Goal: Task Accomplishment & Management: Use online tool/utility

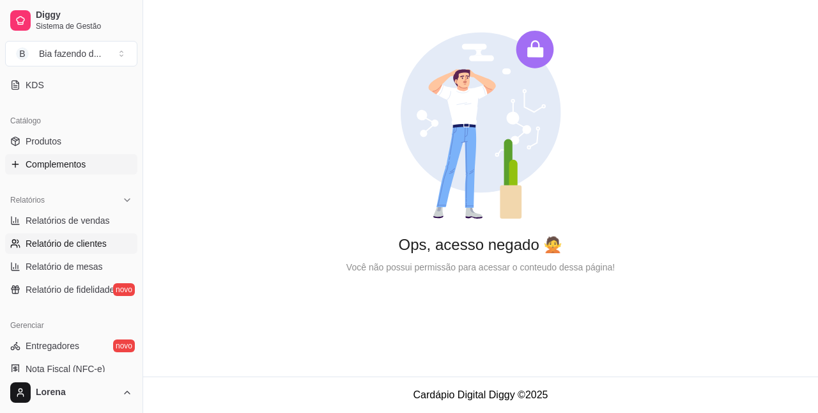
scroll to position [187, 0]
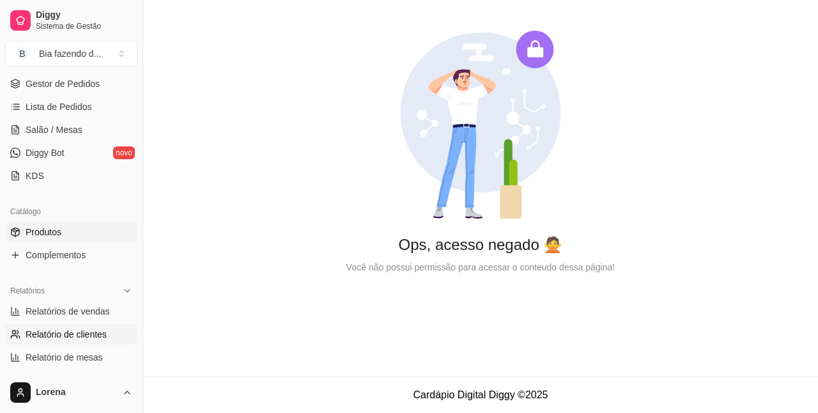
click at [71, 227] on link "Produtos" at bounding box center [71, 232] width 132 height 20
click at [68, 231] on link "Produtos" at bounding box center [71, 232] width 132 height 20
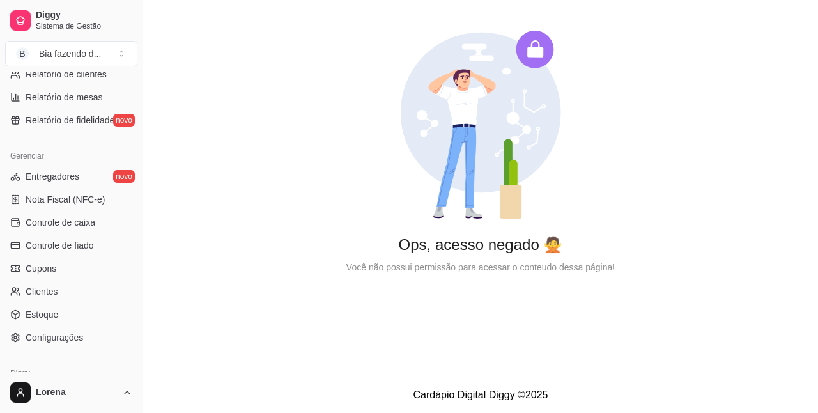
scroll to position [447, 0]
click at [73, 220] on span "Controle de caixa" at bounding box center [61, 221] width 70 height 13
drag, startPoint x: 530, startPoint y: 51, endPoint x: 532, endPoint y: 107, distance: 56.3
click at [533, 105] on g at bounding box center [481, 125] width 160 height 188
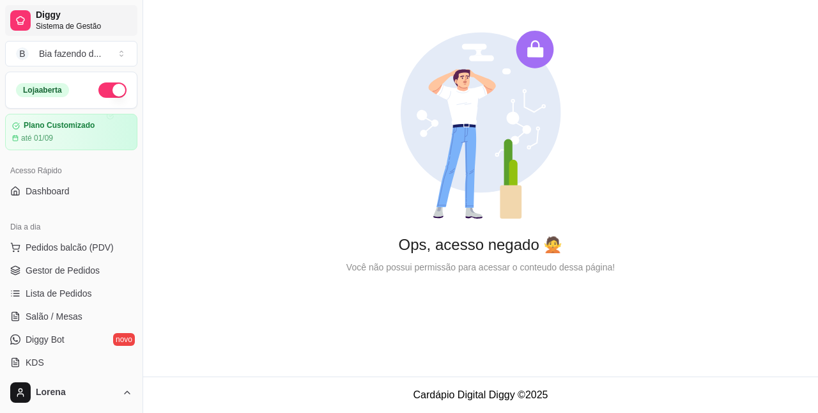
click at [59, 21] on span "Sistema de Gestão" at bounding box center [84, 26] width 96 height 10
click at [9, 26] on link "Diggy Sistema de Gestão" at bounding box center [71, 20] width 132 height 31
click at [17, 24] on icon at bounding box center [20, 20] width 10 height 10
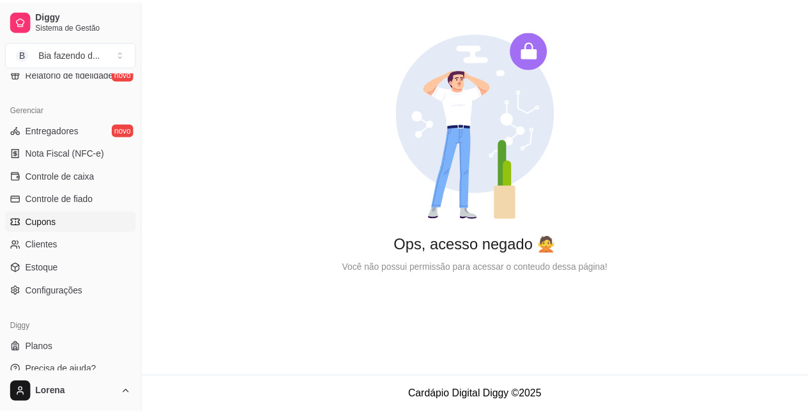
scroll to position [506, 0]
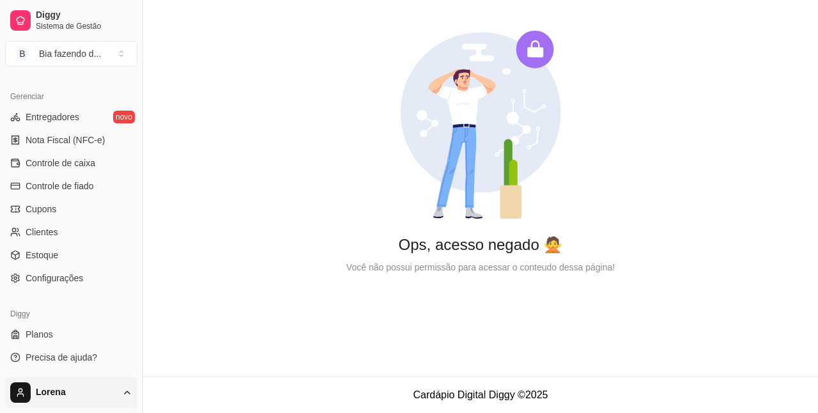
click at [92, 401] on html "Diggy Sistema de Gestão B Bia fazendo d ... Loja aberta Plano Customizado até 0…" at bounding box center [409, 206] width 818 height 413
click at [43, 348] on link "Configurações" at bounding box center [71, 341] width 137 height 20
click at [50, 387] on html "Diggy Sistema de Gestão B Bia fazendo d ... Loja aberta Plano Customizado até 0…" at bounding box center [409, 206] width 818 height 413
click at [50, 366] on div "Sair" at bounding box center [71, 361] width 137 height 20
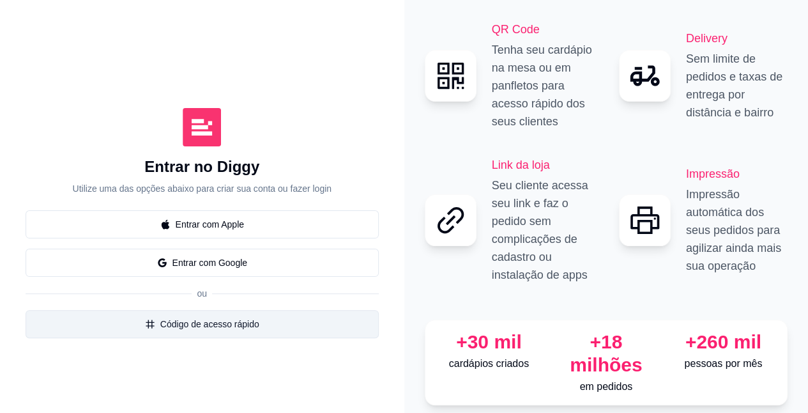
click at [214, 323] on button "Código de acesso rápido" at bounding box center [202, 324] width 353 height 28
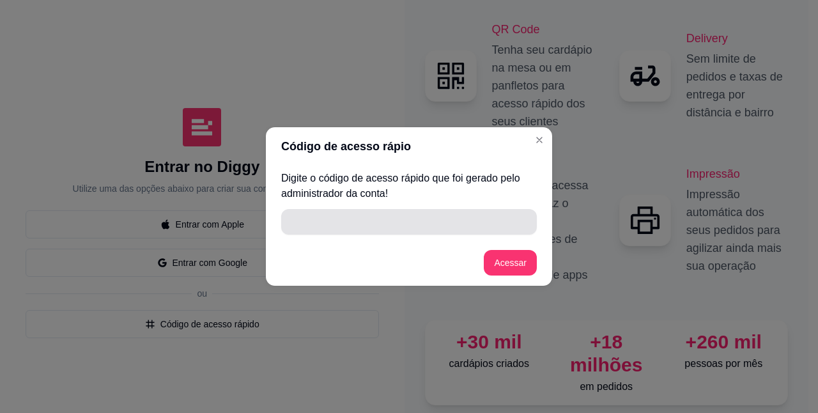
click at [320, 219] on input "" at bounding box center [409, 222] width 240 height 26
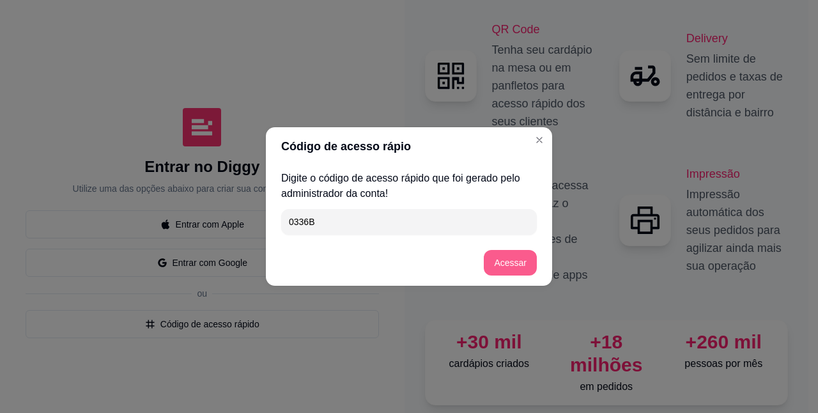
type input "0336B"
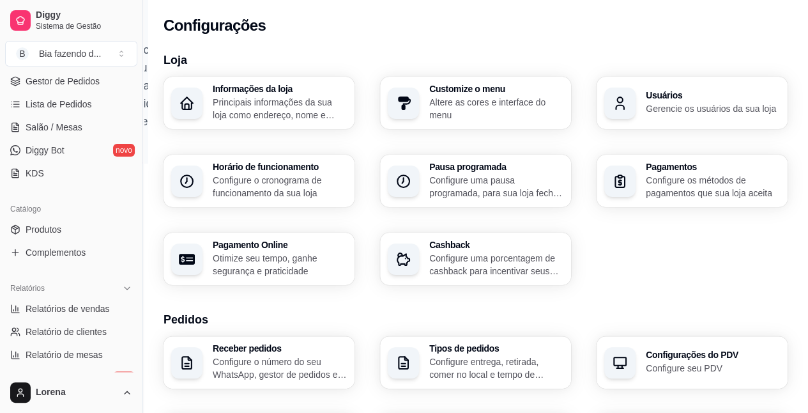
scroll to position [192, 0]
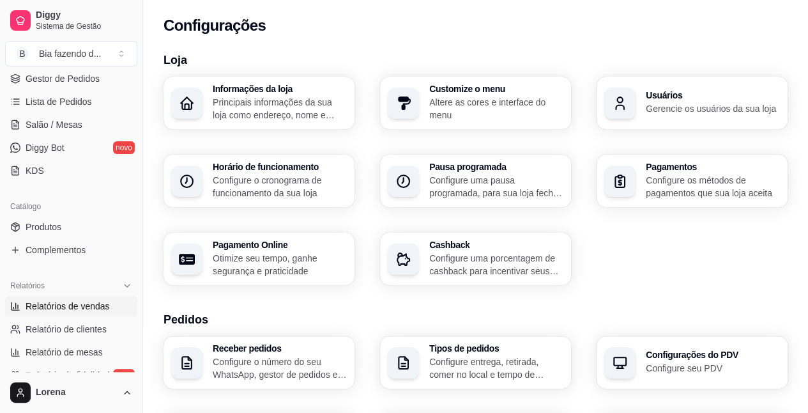
click at [65, 304] on span "Relatórios de vendas" at bounding box center [68, 306] width 84 height 13
select select "ALL"
select select "0"
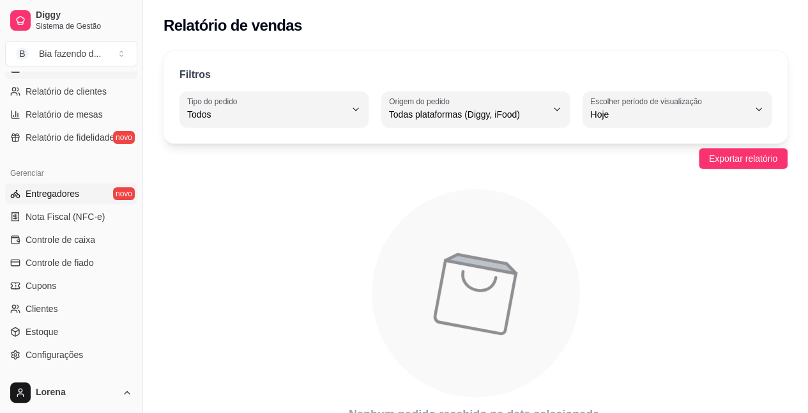
scroll to position [447, 0]
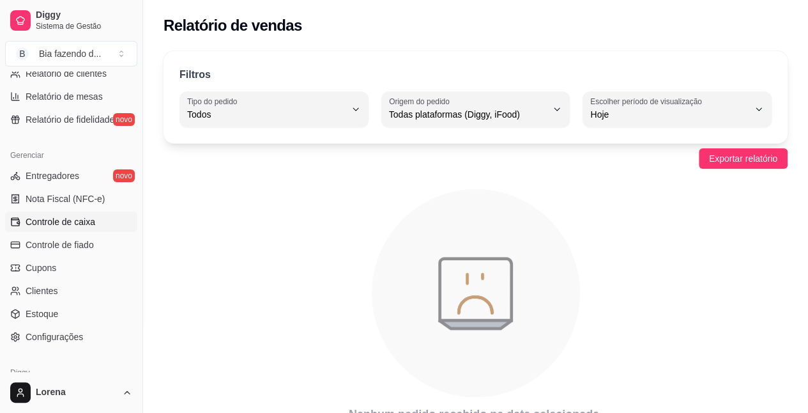
click at [81, 229] on link "Controle de caixa" at bounding box center [71, 222] width 132 height 20
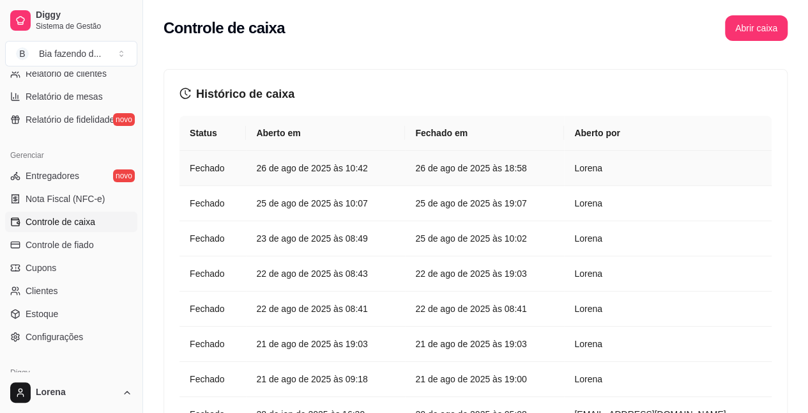
click at [477, 170] on article "26 de ago de 2025 às 18:58" at bounding box center [484, 168] width 139 height 14
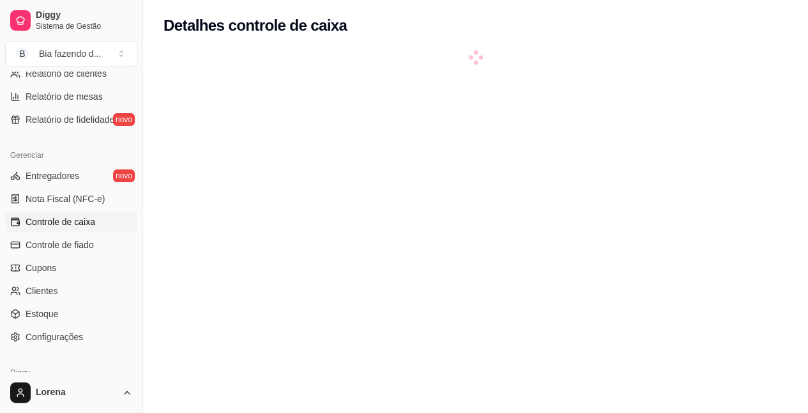
click at [313, 171] on div at bounding box center [476, 257] width 624 height 413
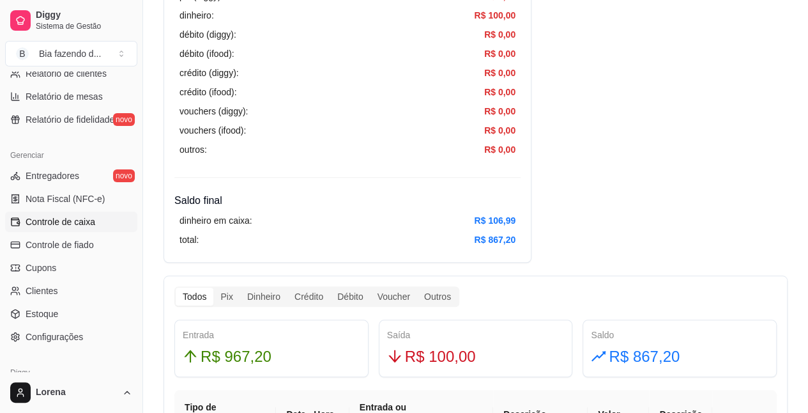
scroll to position [511, 0]
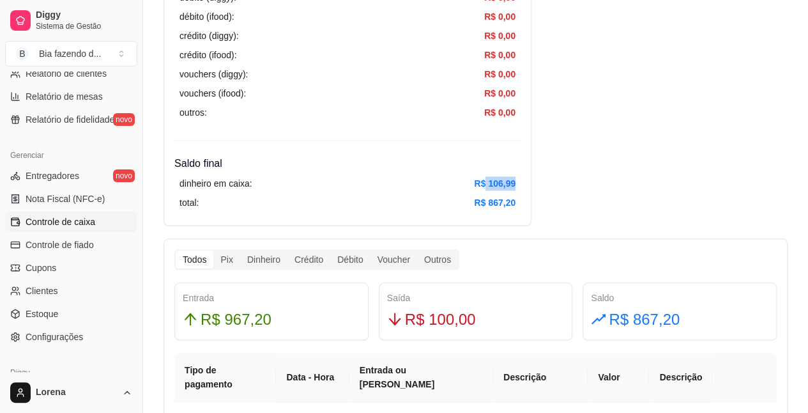
drag, startPoint x: 484, startPoint y: 187, endPoint x: 528, endPoint y: 178, distance: 44.5
click at [551, 156] on div "Resumo Data de abertura: [DATE] 10:42 Saldo inícial Dinheiro: R$ 170,00 Entrada…" at bounding box center [475, 265] width 665 height 1467
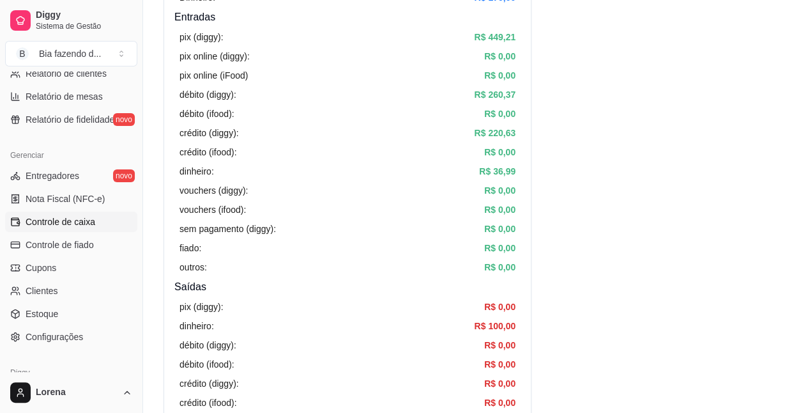
scroll to position [0, 0]
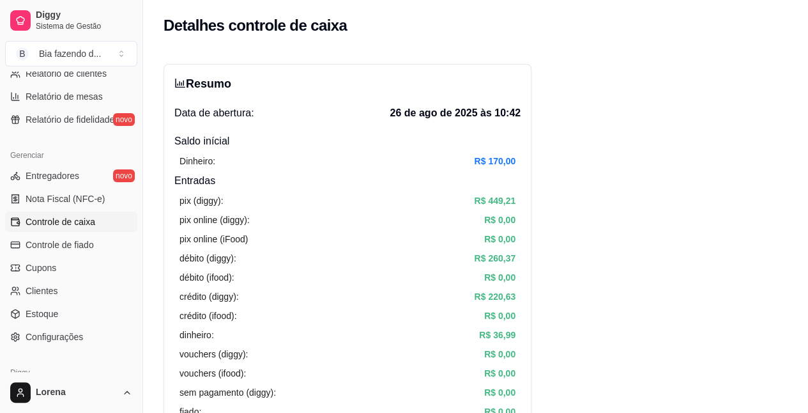
click at [66, 215] on span "Controle de caixa" at bounding box center [61, 221] width 70 height 13
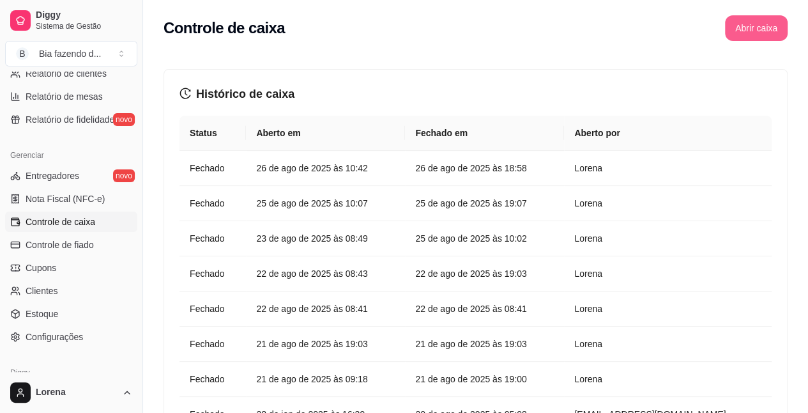
click at [771, 36] on button "Abrir caixa" at bounding box center [756, 28] width 63 height 26
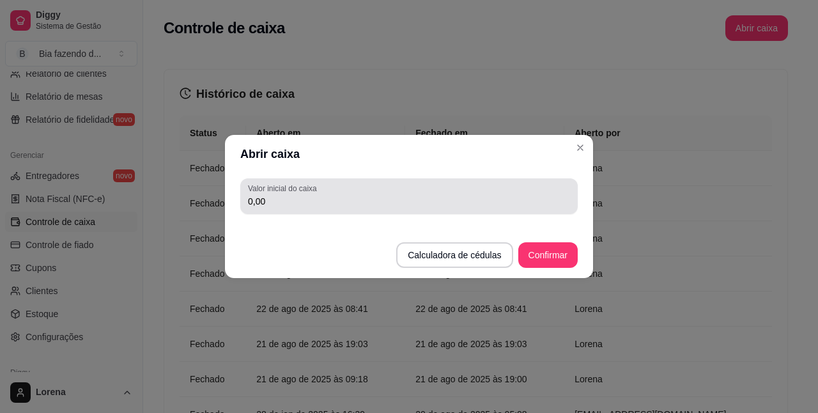
click at [285, 206] on input "0,00" at bounding box center [409, 201] width 322 height 13
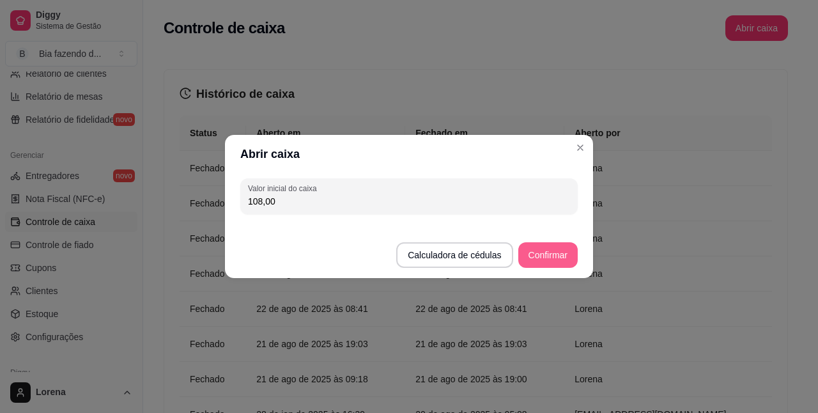
type input "108,00"
click at [532, 247] on button "Confirmar" at bounding box center [548, 255] width 58 height 25
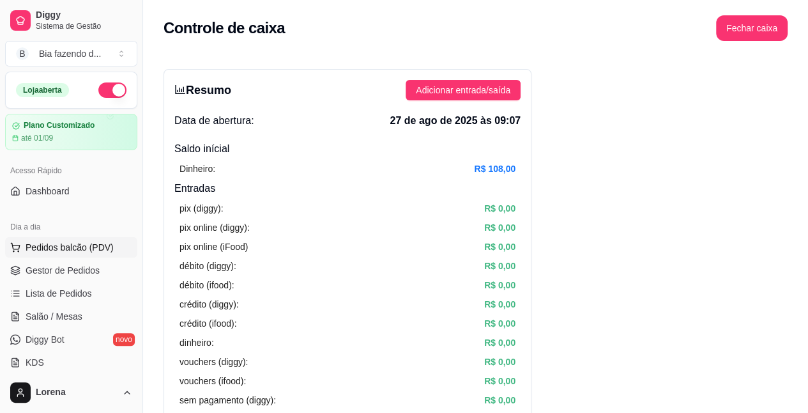
click at [79, 241] on span "Pedidos balcão (PDV)" at bounding box center [70, 247] width 88 height 13
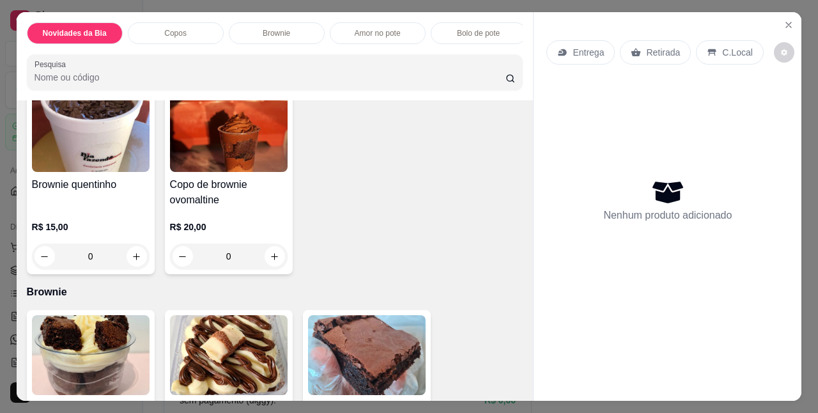
scroll to position [916, 0]
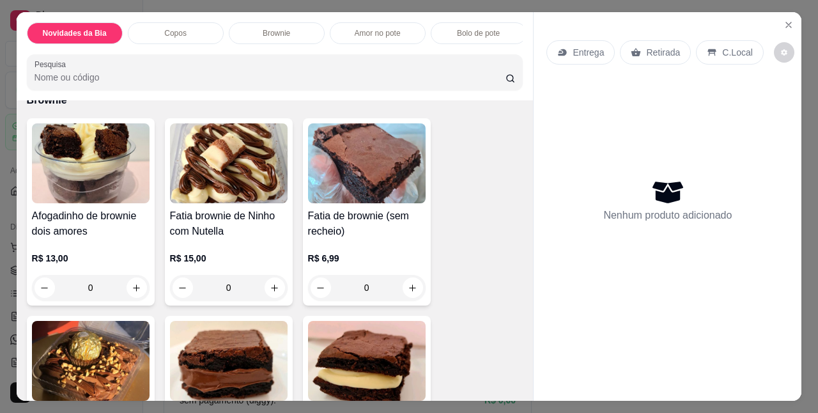
click at [100, 373] on img at bounding box center [91, 361] width 118 height 80
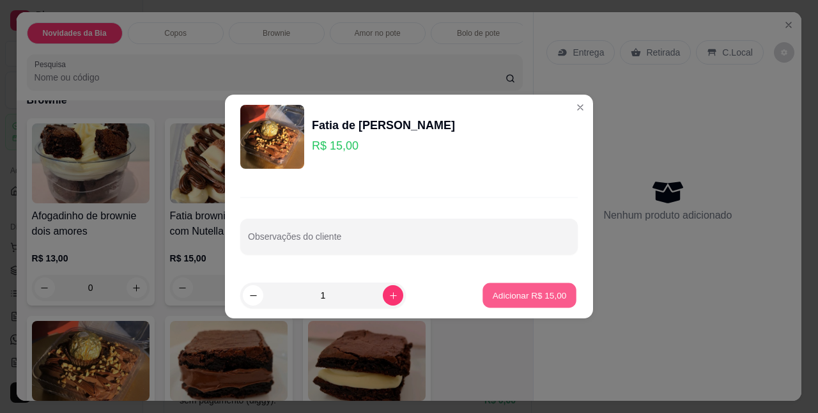
click at [537, 304] on button "Adicionar R$ 15,00" at bounding box center [529, 295] width 94 height 25
type input "1"
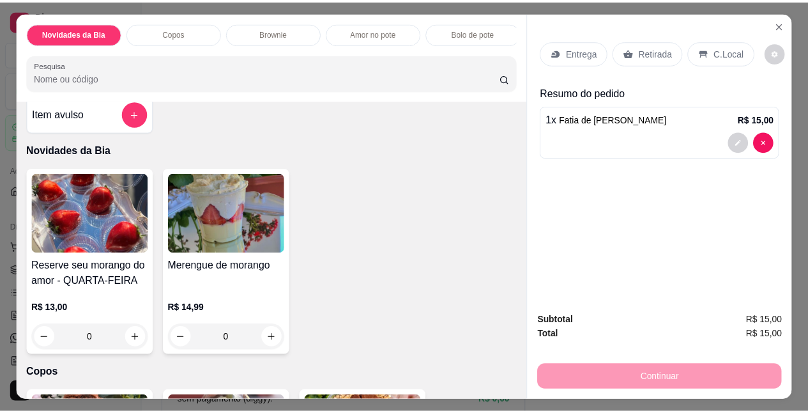
scroll to position [0, 0]
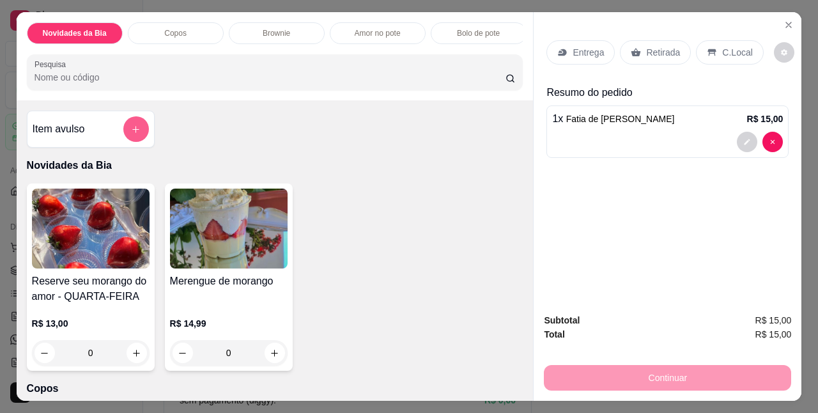
click at [142, 129] on button "add-separate-item" at bounding box center [136, 129] width 26 height 26
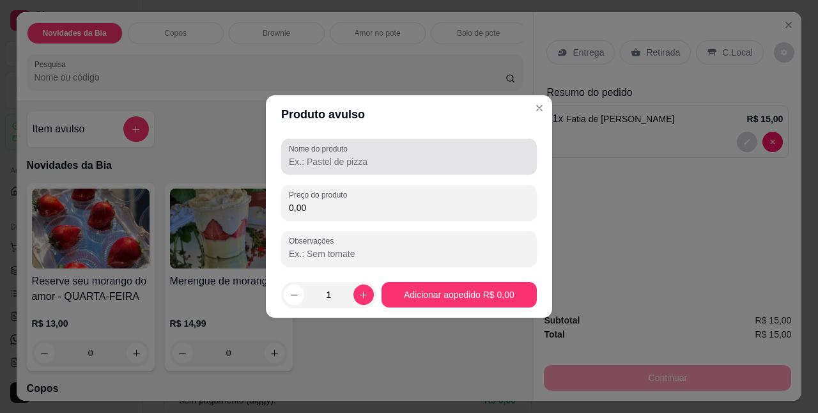
click at [376, 155] on input "Nome do produto" at bounding box center [409, 161] width 240 height 13
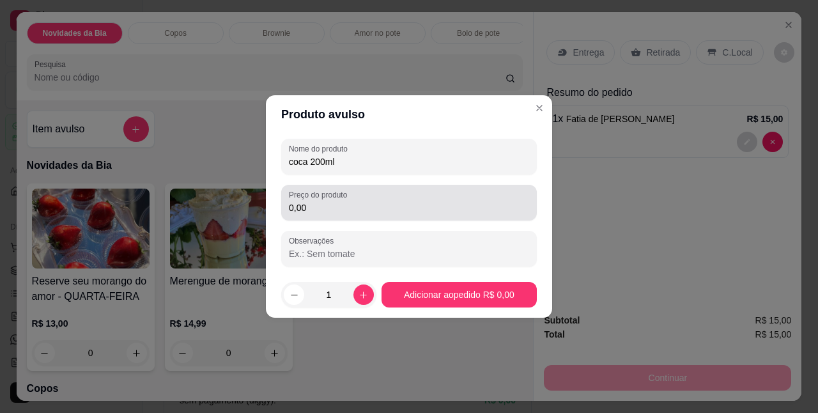
type input "coca 200ml"
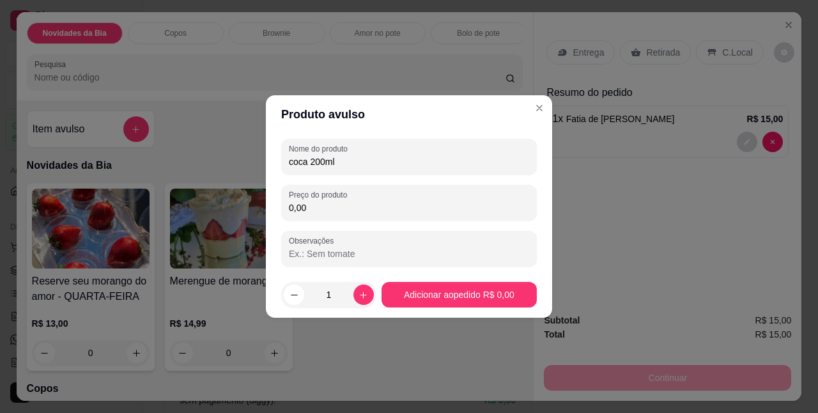
click at [341, 212] on input "0,00" at bounding box center [409, 207] width 240 height 13
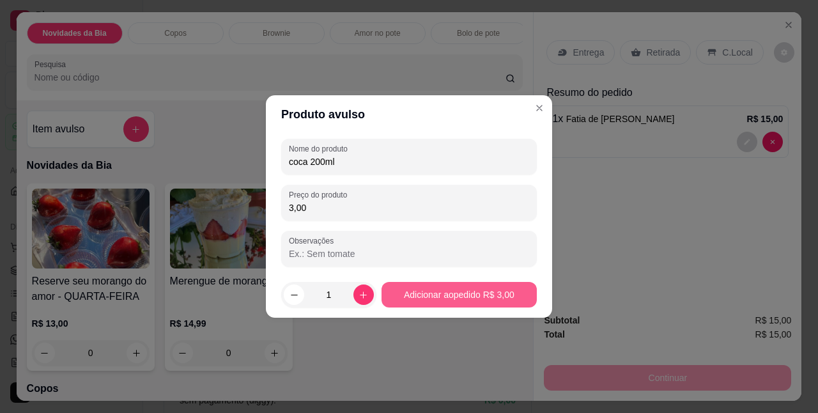
type input "3,00"
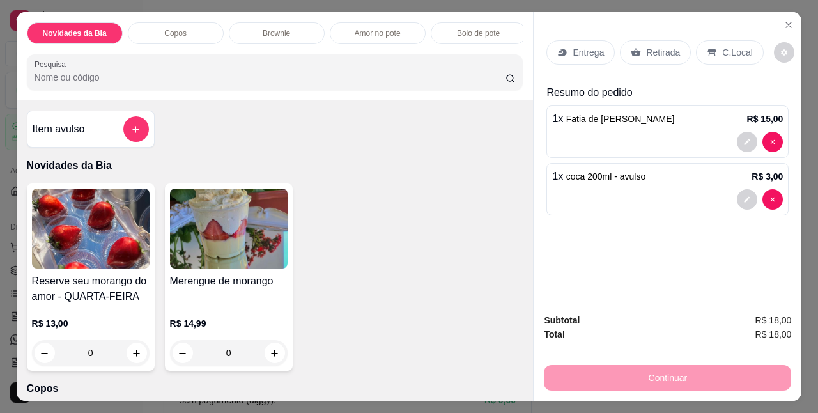
click at [722, 46] on p "C.Local" at bounding box center [737, 52] width 30 height 13
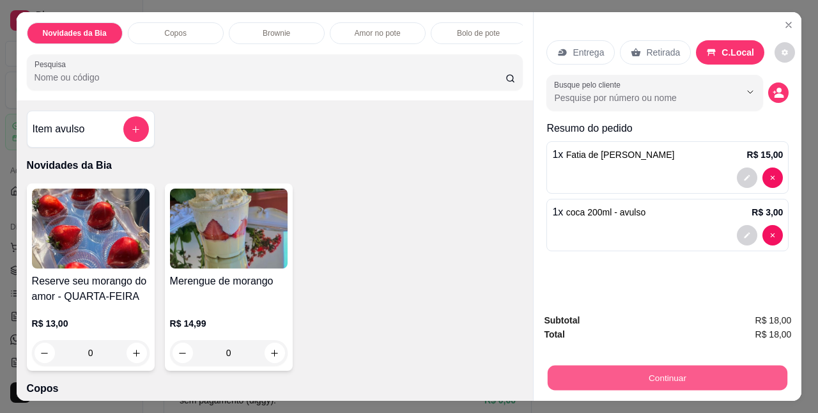
click at [645, 374] on button "Continuar" at bounding box center [668, 377] width 240 height 25
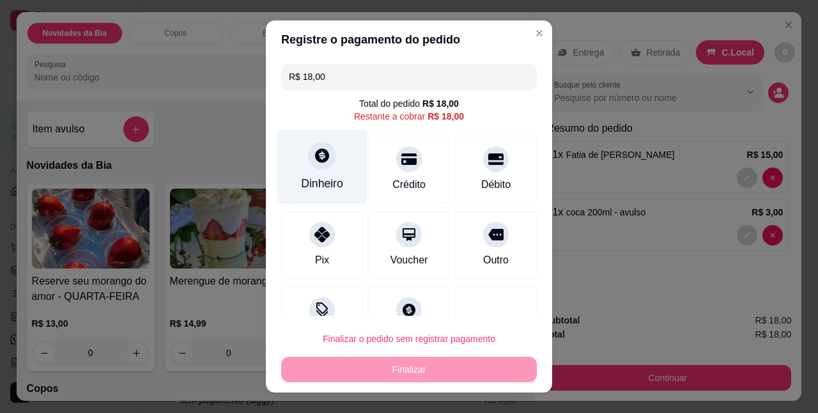
click at [351, 185] on div "Dinheiro" at bounding box center [322, 167] width 90 height 75
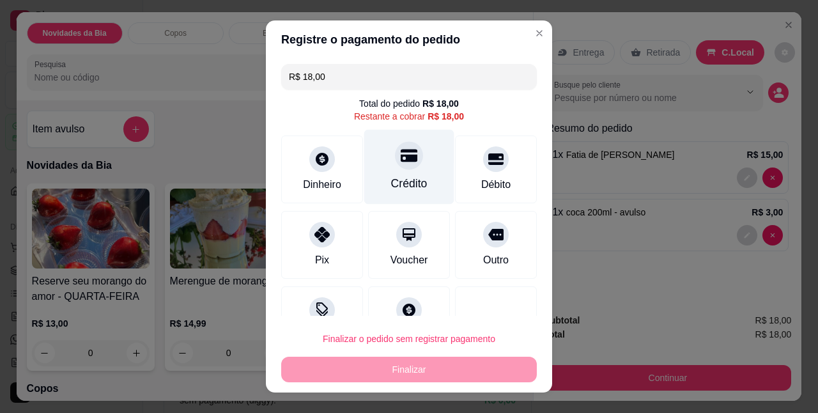
click at [413, 177] on div "Crédito" at bounding box center [409, 167] width 90 height 75
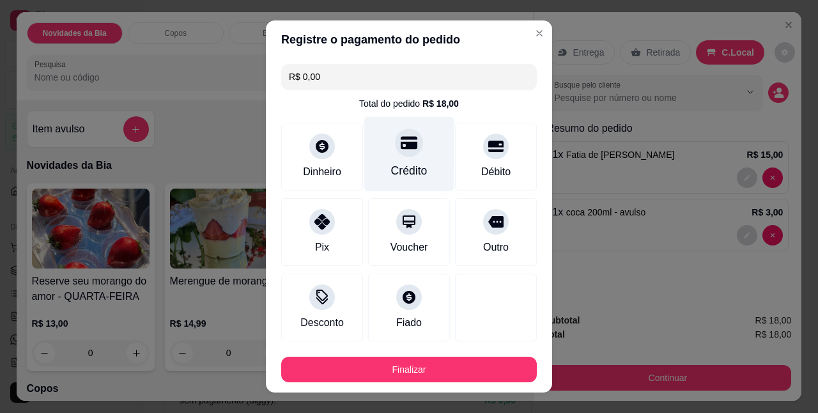
type input "R$ 0,00"
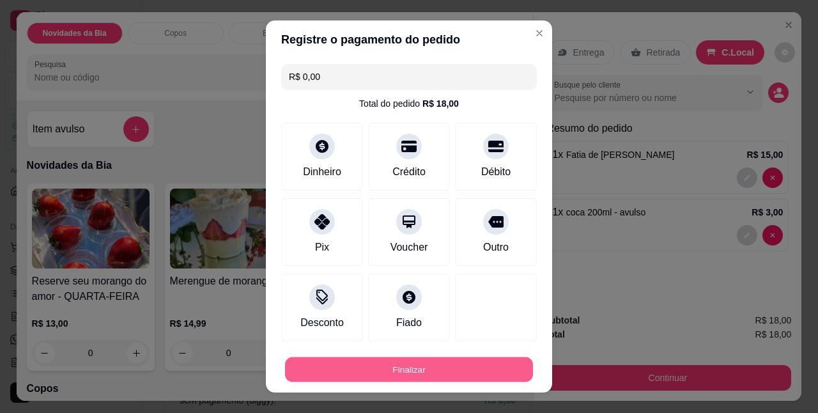
click at [414, 366] on button "Finalizar" at bounding box center [409, 369] width 248 height 25
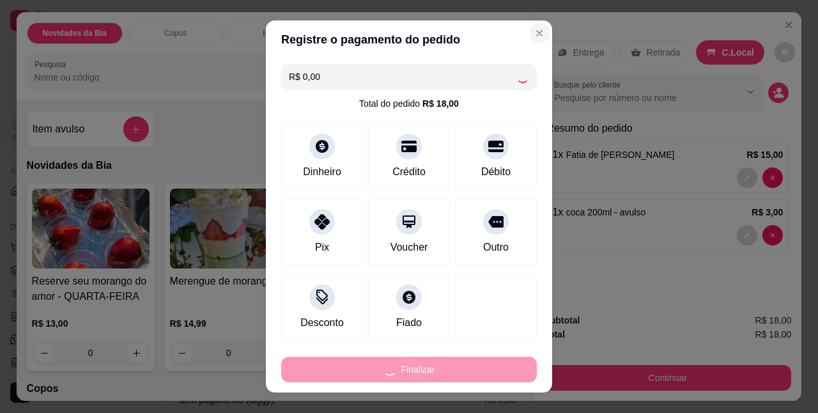
type input "0"
type input "-R$ 18,00"
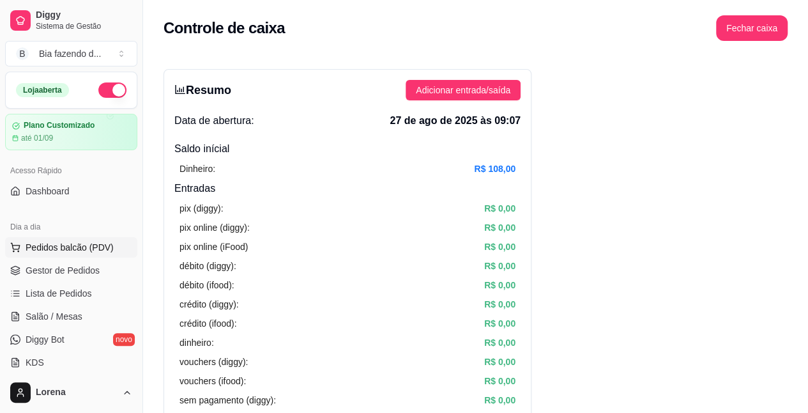
click at [49, 254] on button "Pedidos balcão (PDV)" at bounding box center [71, 247] width 132 height 20
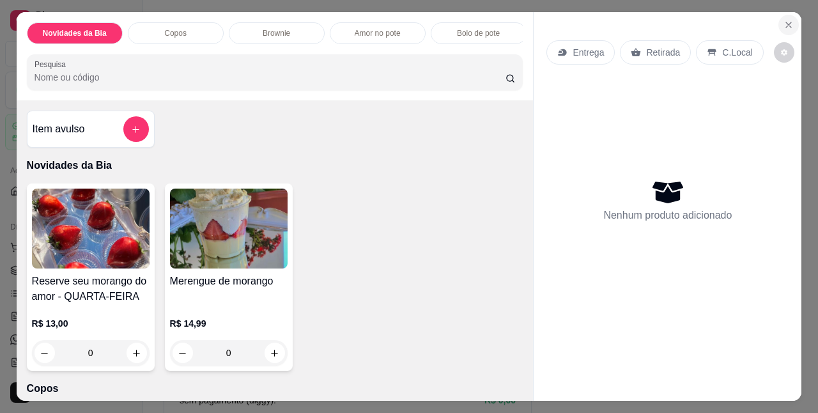
click at [786, 20] on icon "Close" at bounding box center [788, 25] width 10 height 10
